Goal: Task Accomplishment & Management: Manage account settings

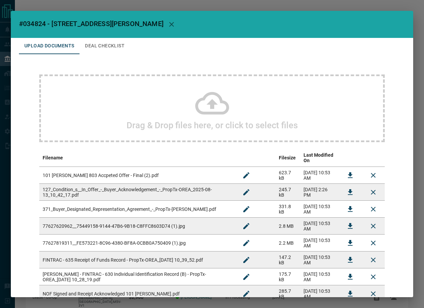
click at [34, 25] on span "#034824 - [STREET_ADDRESS][PERSON_NAME]" at bounding box center [91, 24] width 145 height 8
copy span "034824"
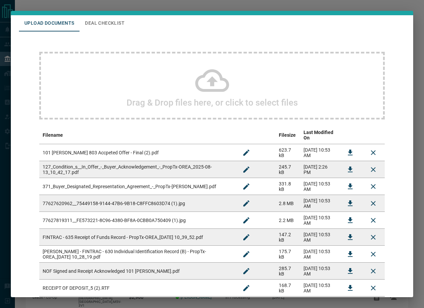
scroll to position [34, 0]
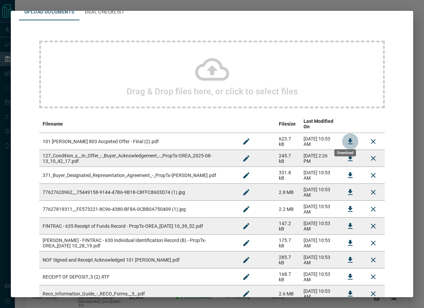
click at [346, 137] on icon "Download" at bounding box center [350, 141] width 8 height 8
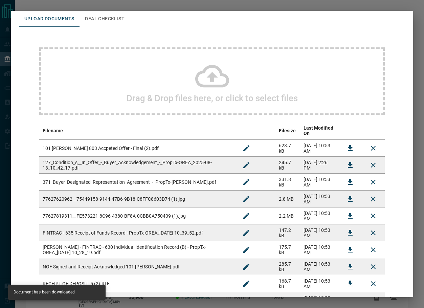
scroll to position [95, 0]
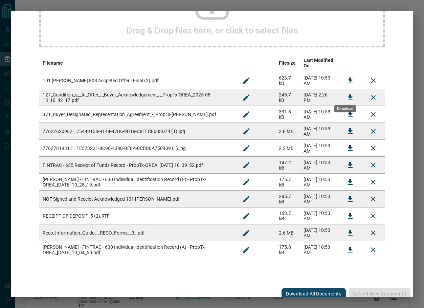
click at [348, 94] on icon "Download" at bounding box center [350, 97] width 5 height 6
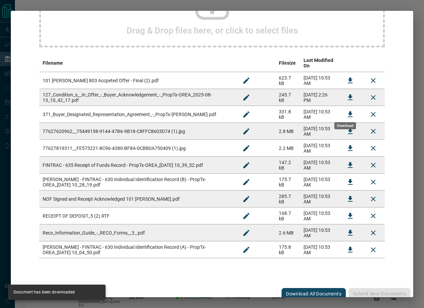
click at [342, 107] on button "Download" at bounding box center [350, 114] width 16 height 16
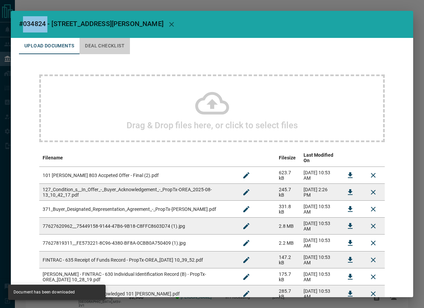
click at [93, 52] on button "Deal Checklist" at bounding box center [105, 46] width 50 height 16
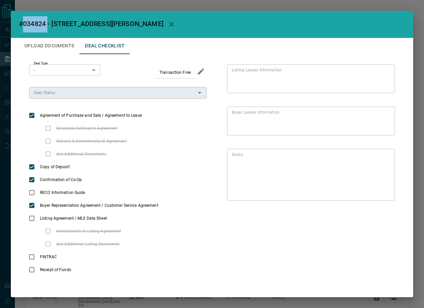
click at [58, 95] on input "Deal Status" at bounding box center [112, 92] width 162 height 7
click at [57, 50] on button "Upload Documents" at bounding box center [49, 46] width 61 height 16
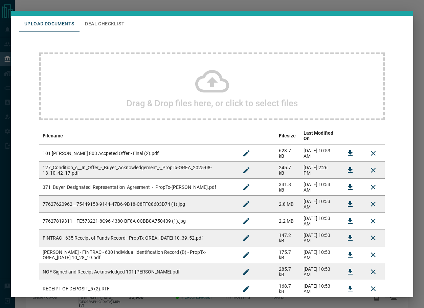
scroll to position [34, 0]
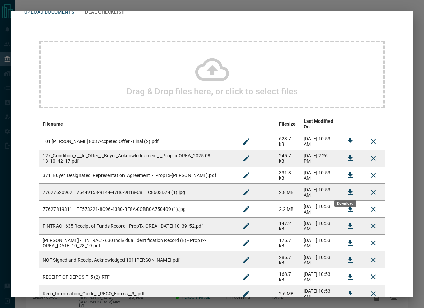
click at [349, 188] on button "Download" at bounding box center [350, 192] width 16 height 16
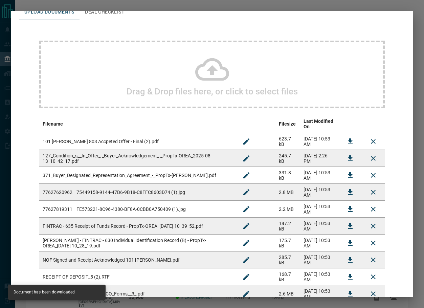
drag, startPoint x: 377, startPoint y: 29, endPoint x: 371, endPoint y: 47, distance: 18.8
click at [377, 29] on div "Drag & Drop files here, or click to select files Filename Filesize Last Modifie…" at bounding box center [212, 179] width 386 height 319
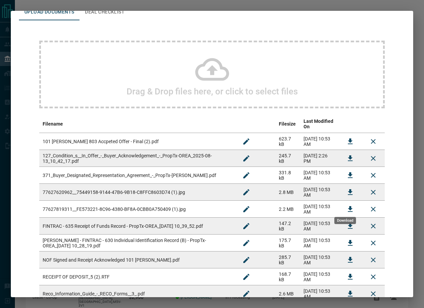
click at [346, 205] on icon "Download" at bounding box center [350, 209] width 8 height 8
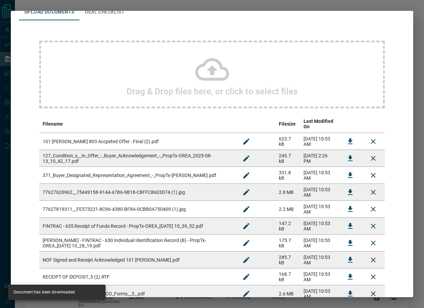
click at [390, 27] on div "Drag & Drop files here, or click to select files Filename Filesize Last Modifie…" at bounding box center [212, 179] width 386 height 319
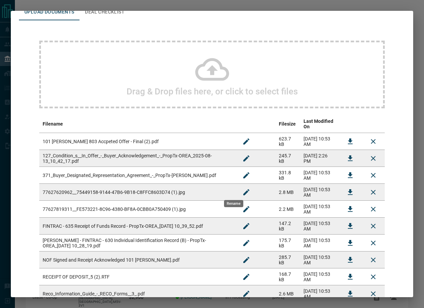
drag, startPoint x: 232, startPoint y: 184, endPoint x: 220, endPoint y: 186, distance: 12.0
click at [242, 188] on icon "Rename" at bounding box center [246, 192] width 8 height 8
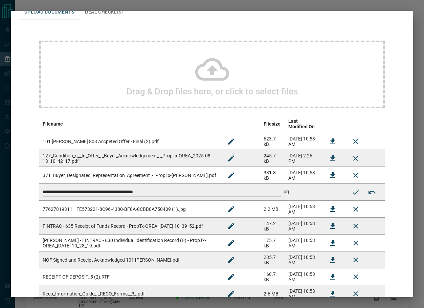
drag, startPoint x: 192, startPoint y: 191, endPoint x: 1, endPoint y: 183, distance: 191.8
click at [1, 183] on div "**********" at bounding box center [212, 154] width 424 height 308
type input "**********"
click at [352, 191] on icon "Submit new name" at bounding box center [356, 192] width 8 height 8
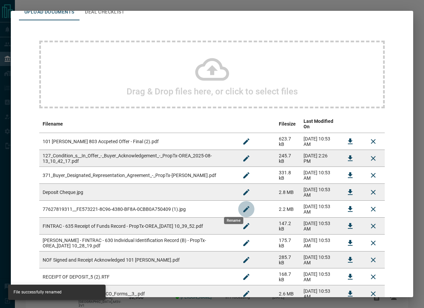
click at [238, 205] on button "Rename" at bounding box center [246, 209] width 16 height 16
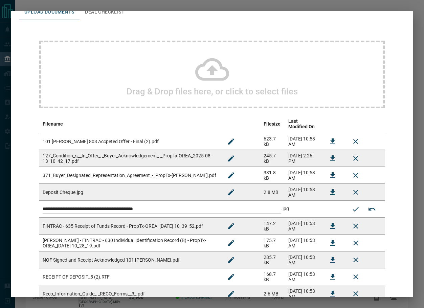
drag, startPoint x: 190, startPoint y: 210, endPoint x: -86, endPoint y: 223, distance: 275.8
click at [0, 223] on html "Lead Transfers Leads Deals Listings Campaigns Quota Rules Agent Quotas Admin Mo…" at bounding box center [212, 154] width 424 height 308
type input "*********"
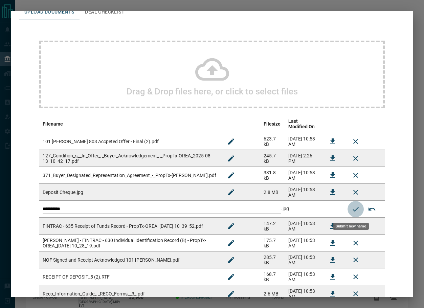
click at [348, 211] on button "Submit new name" at bounding box center [356, 209] width 16 height 16
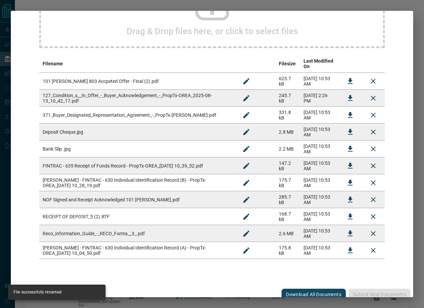
scroll to position [95, 0]
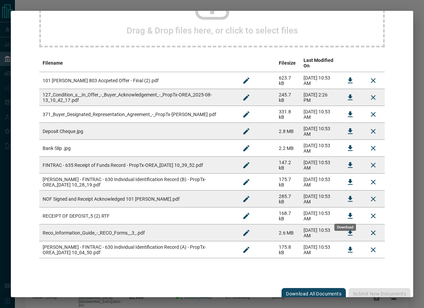
click at [348, 214] on icon "Download" at bounding box center [350, 216] width 8 height 8
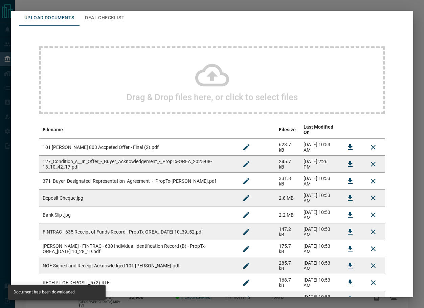
scroll to position [0, 0]
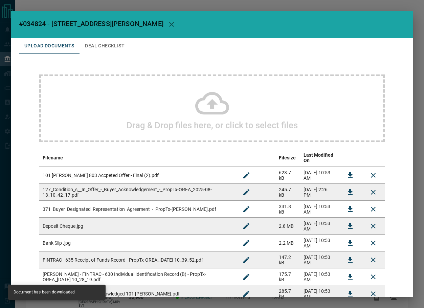
click at [124, 49] on button "Deal Checklist" at bounding box center [105, 46] width 50 height 16
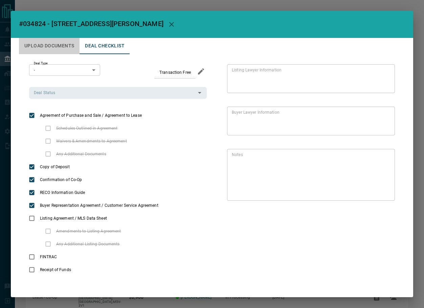
click at [51, 49] on button "Upload Documents" at bounding box center [49, 46] width 61 height 16
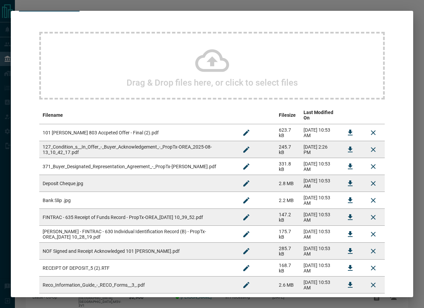
scroll to position [95, 0]
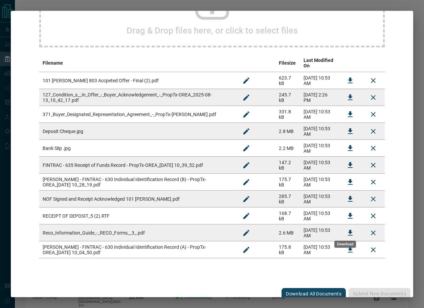
click at [349, 229] on icon "Download" at bounding box center [350, 233] width 8 height 8
click at [347, 195] on icon "Download" at bounding box center [350, 199] width 8 height 8
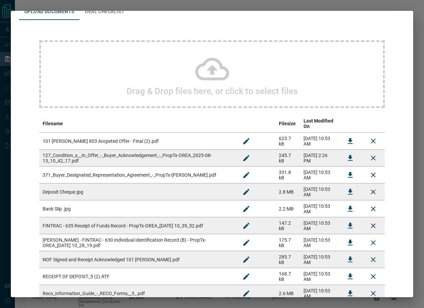
scroll to position [0, 0]
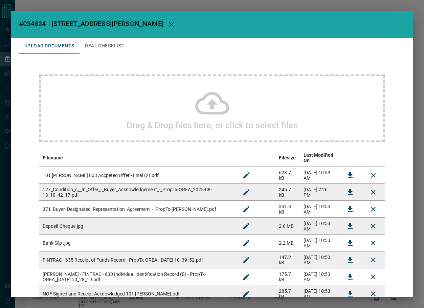
click at [107, 37] on h2 "#034824 - [STREET_ADDRESS][PERSON_NAME]" at bounding box center [212, 24] width 402 height 27
click at [110, 46] on button "Deal Checklist" at bounding box center [105, 46] width 50 height 16
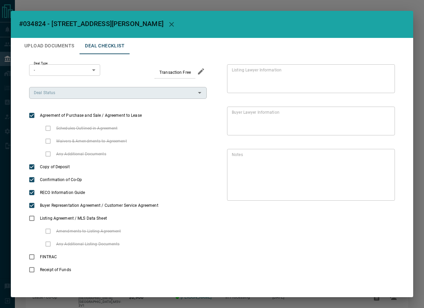
drag, startPoint x: 54, startPoint y: 85, endPoint x: 56, endPoint y: 92, distance: 7.7
click at [54, 86] on div "Deal Type - * ​ Transaction Free Deal Status Deal Status" at bounding box center [118, 81] width 178 height 35
click at [56, 93] on input "Deal Status" at bounding box center [112, 92] width 162 height 7
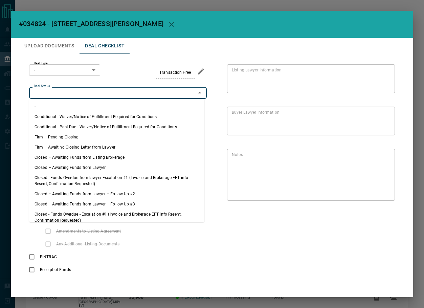
click at [70, 139] on li "Firm – Pending Closing" at bounding box center [116, 137] width 175 height 10
type input "**********"
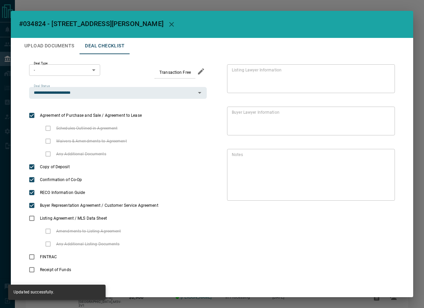
click at [37, 48] on button "Upload Documents" at bounding box center [49, 46] width 61 height 16
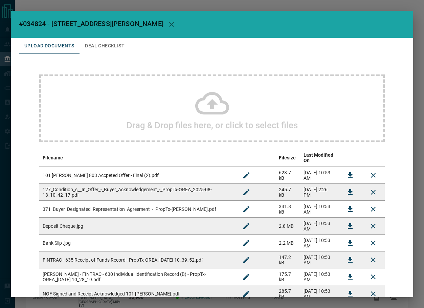
click at [104, 45] on button "Deal Checklist" at bounding box center [105, 46] width 50 height 16
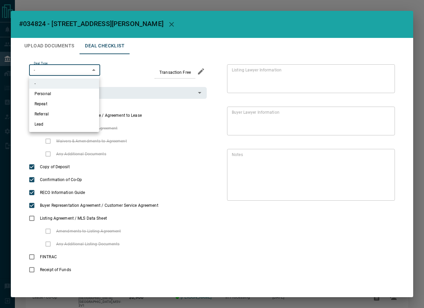
click at [65, 69] on body "Lead Transfers Leads Deals Listings Campaigns Quota Rules Agent Quotas Admin Mo…" at bounding box center [212, 190] width 424 height 380
drag, startPoint x: 58, startPoint y: 107, endPoint x: 46, endPoint y: 69, distance: 40.2
click at [58, 107] on li "Repeat" at bounding box center [64, 104] width 70 height 10
type input "*"
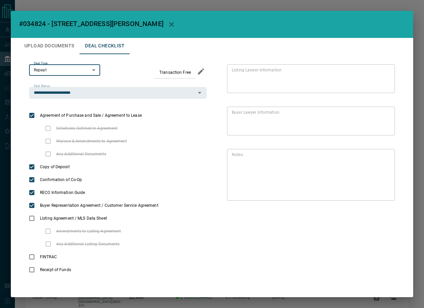
click at [45, 39] on button "Upload Documents" at bounding box center [49, 46] width 61 height 16
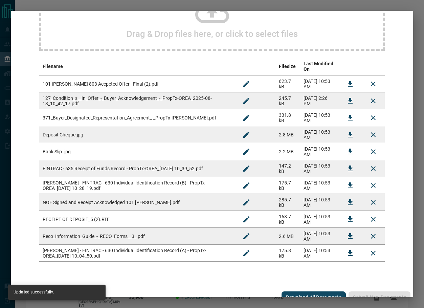
scroll to position [95, 0]
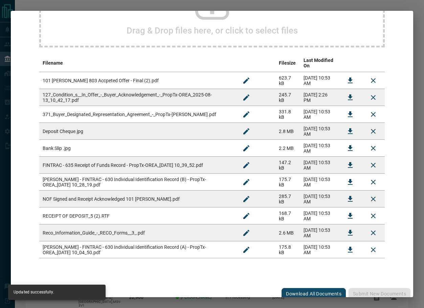
drag, startPoint x: 347, startPoint y: 157, endPoint x: 340, endPoint y: 151, distance: 9.6
click at [347, 161] on icon "Download" at bounding box center [350, 165] width 8 height 8
click at [348, 162] on icon "Download" at bounding box center [350, 165] width 5 height 6
click at [344, 174] on button "Download" at bounding box center [350, 182] width 16 height 16
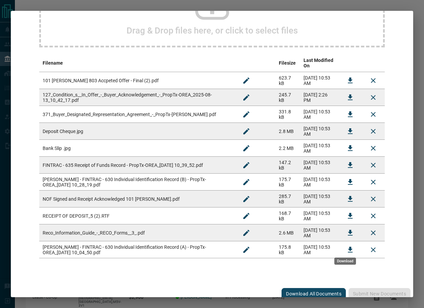
click at [346, 246] on icon "Download" at bounding box center [350, 250] width 8 height 8
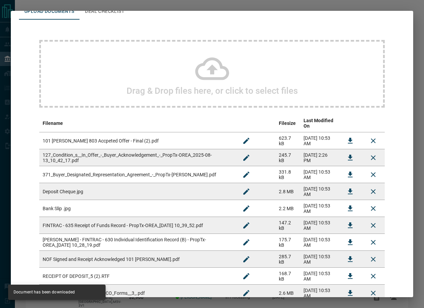
scroll to position [0, 0]
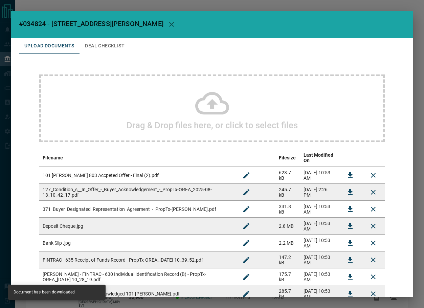
click at [111, 41] on button "Deal Checklist" at bounding box center [105, 46] width 50 height 16
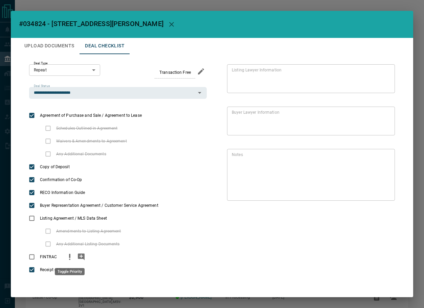
click at [73, 259] on icon "priority" at bounding box center [70, 257] width 8 height 8
click at [79, 256] on icon "add note" at bounding box center [81, 257] width 7 height 7
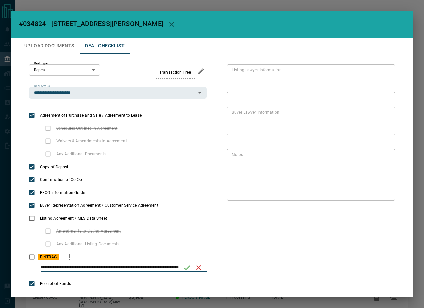
scroll to position [0, 32]
type input "**********"
click at [185, 270] on icon "save" at bounding box center [187, 268] width 8 height 8
drag, startPoint x: 22, startPoint y: 48, endPoint x: 47, endPoint y: 44, distance: 25.6
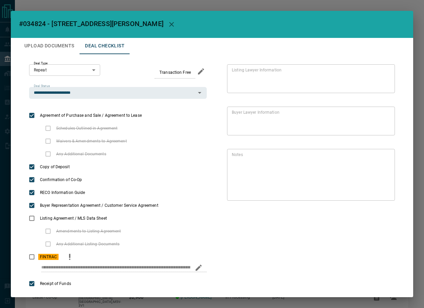
click at [22, 47] on button "Upload Documents" at bounding box center [49, 46] width 61 height 16
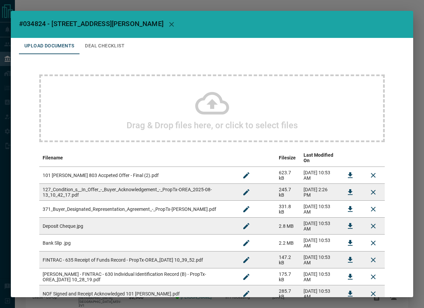
click at [164, 125] on h2 "Drag & Drop files here, or click to select files" at bounding box center [212, 125] width 171 height 10
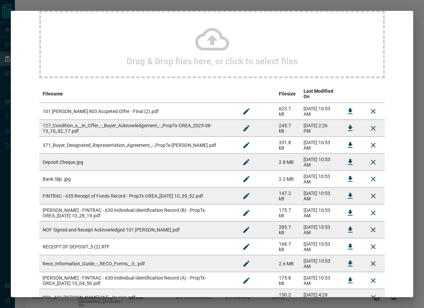
scroll to position [112, 0]
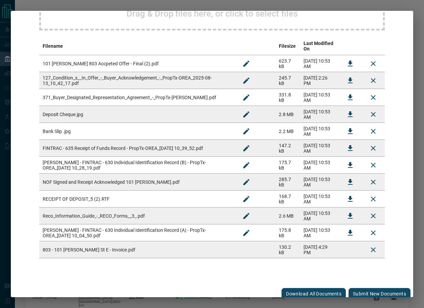
click at [364, 288] on button "Submit new documents" at bounding box center [380, 294] width 62 height 12
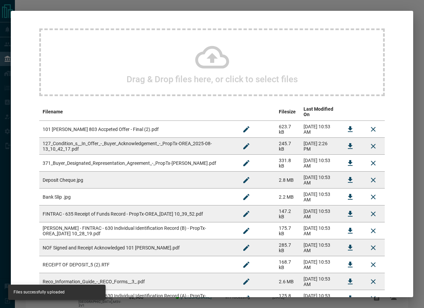
scroll to position [0, 0]
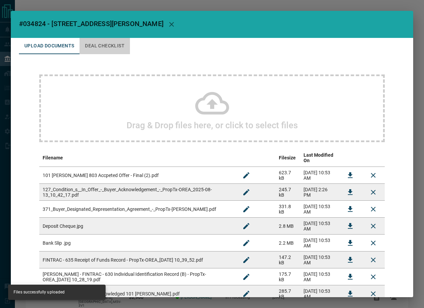
drag, startPoint x: 113, startPoint y: 38, endPoint x: 113, endPoint y: 42, distance: 4.1
click at [113, 39] on button "Deal Checklist" at bounding box center [105, 46] width 50 height 16
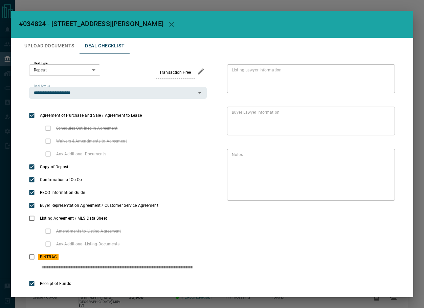
scroll to position [0, 21]
drag, startPoint x: 37, startPoint y: 266, endPoint x: 205, endPoint y: 178, distance: 190.1
click at [231, 266] on div "**********" at bounding box center [212, 177] width 386 height 246
